Goal: Find specific page/section: Find specific page/section

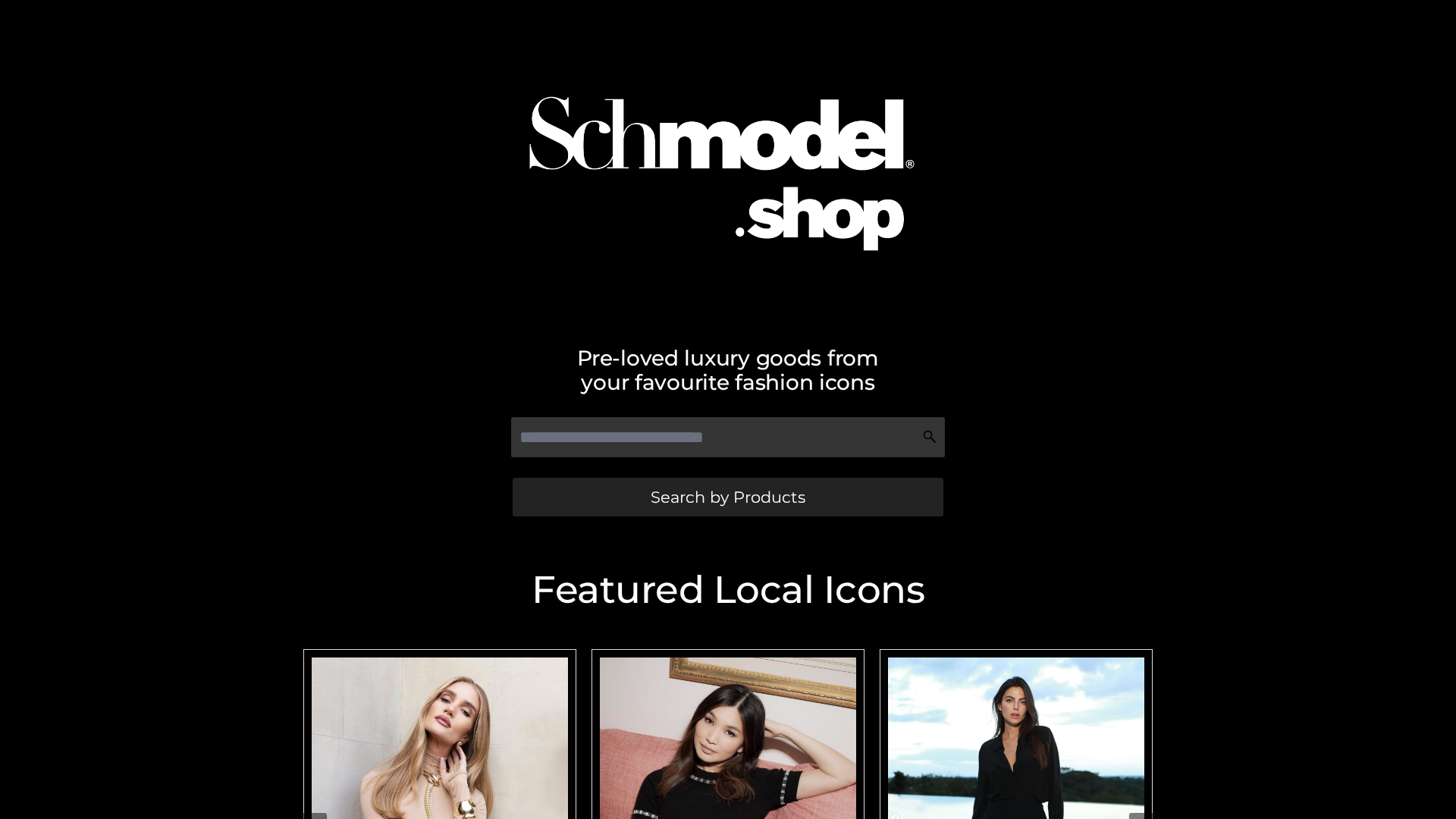
click at [727, 496] on span "Search by Products" at bounding box center [728, 496] width 154 height 16
